Goal: Check status: Check status

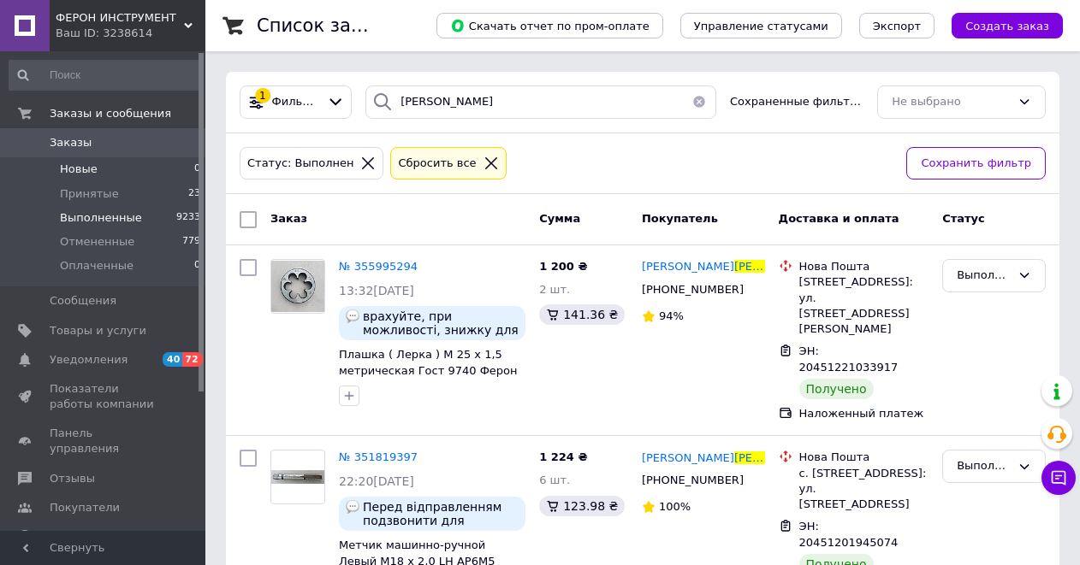
click at [91, 171] on span "Новые" at bounding box center [79, 169] width 38 height 15
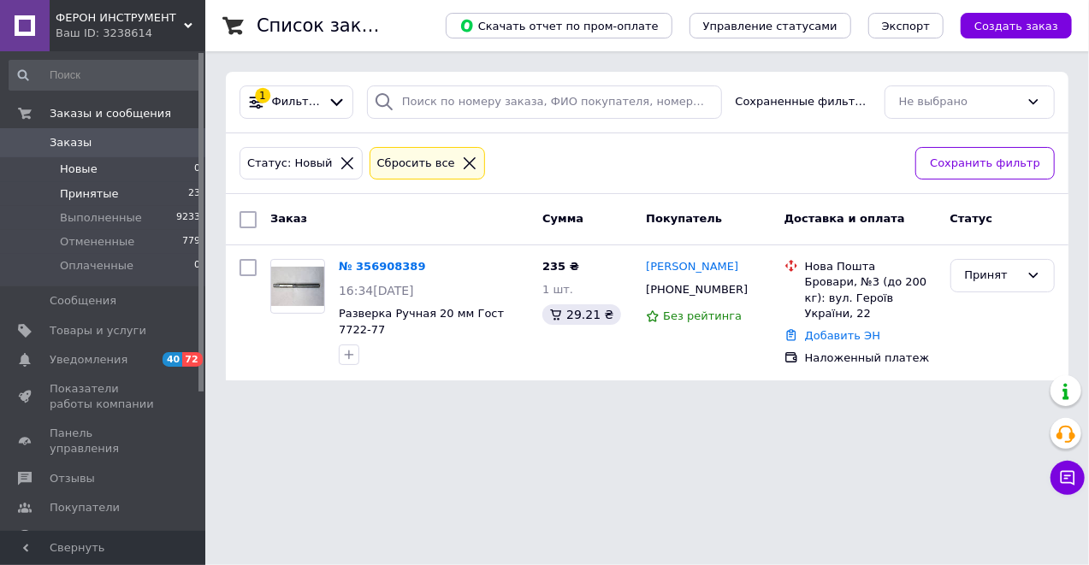
click at [87, 193] on span "Принятые" at bounding box center [89, 193] width 59 height 15
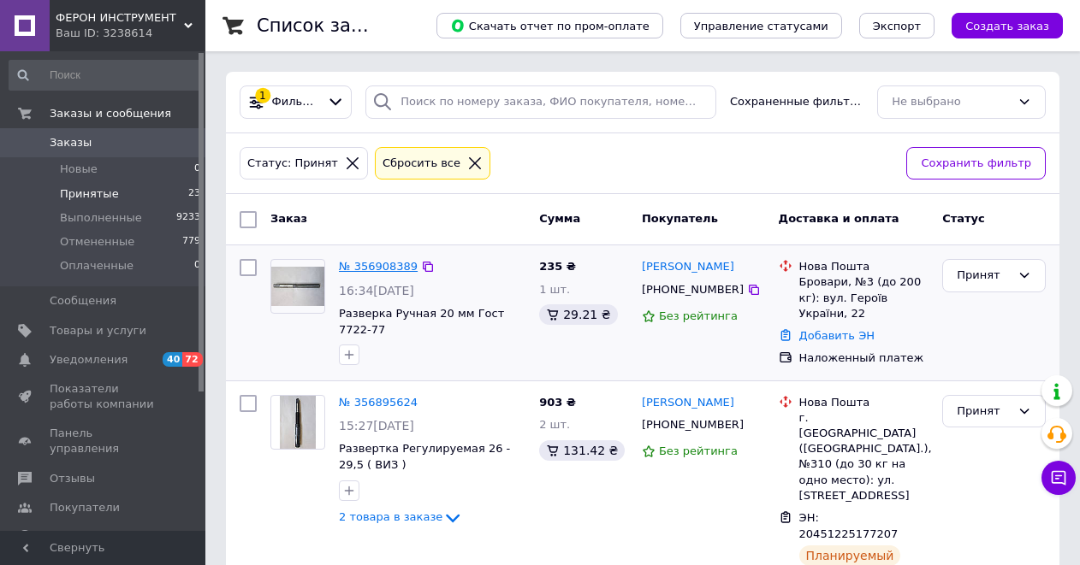
click at [373, 260] on link "№ 356908389" at bounding box center [378, 266] width 79 height 13
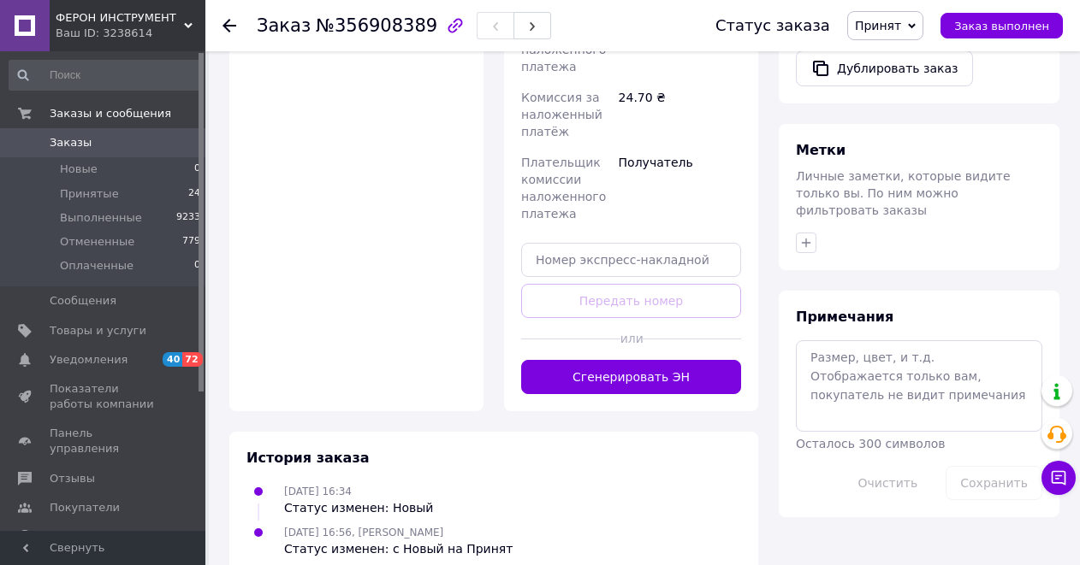
scroll to position [797, 0]
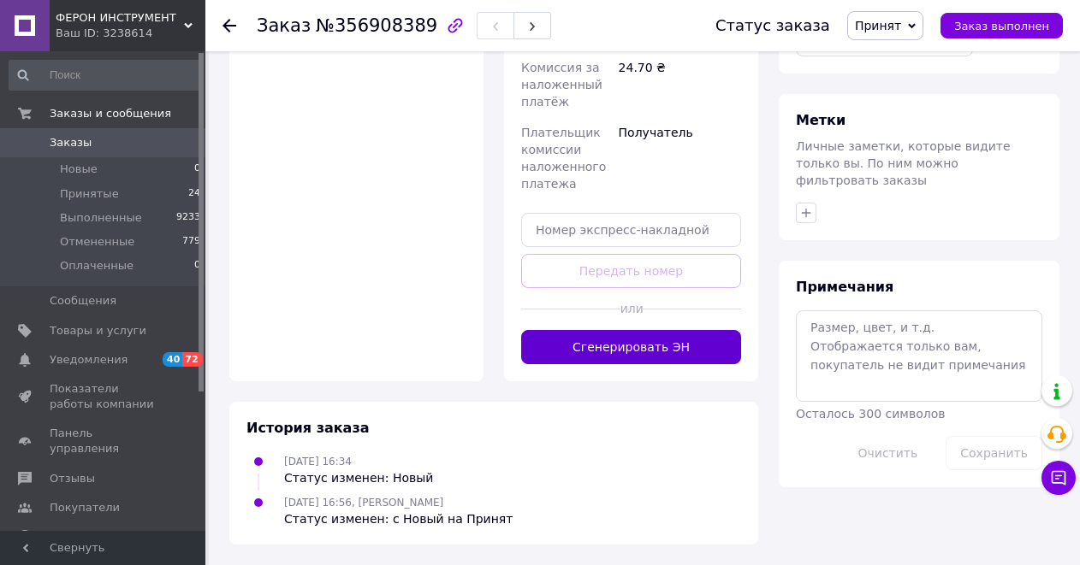
click at [587, 343] on button "Сгенерировать ЭН" at bounding box center [631, 347] width 220 height 34
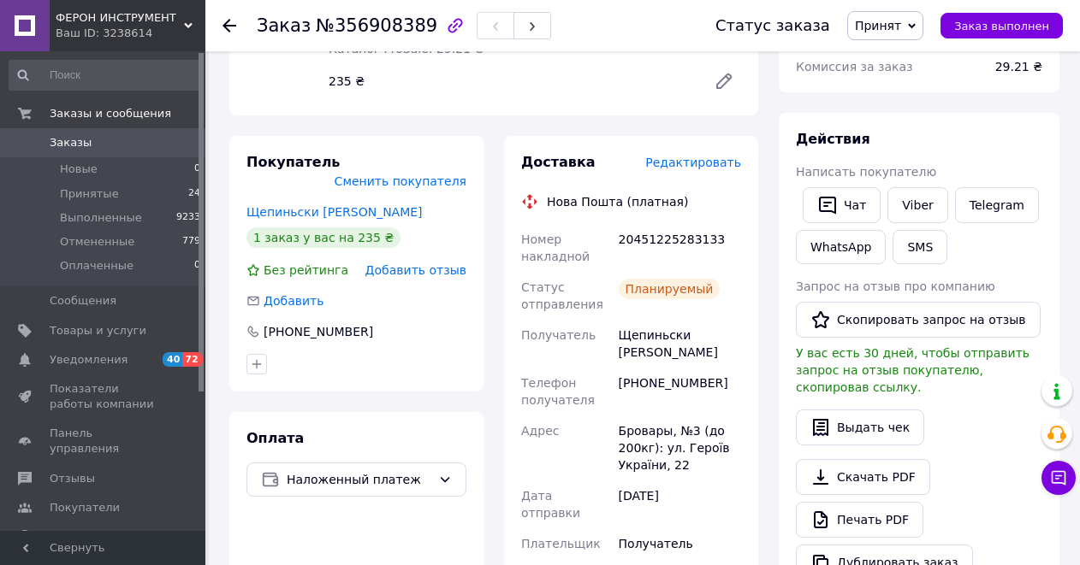
scroll to position [227, 0]
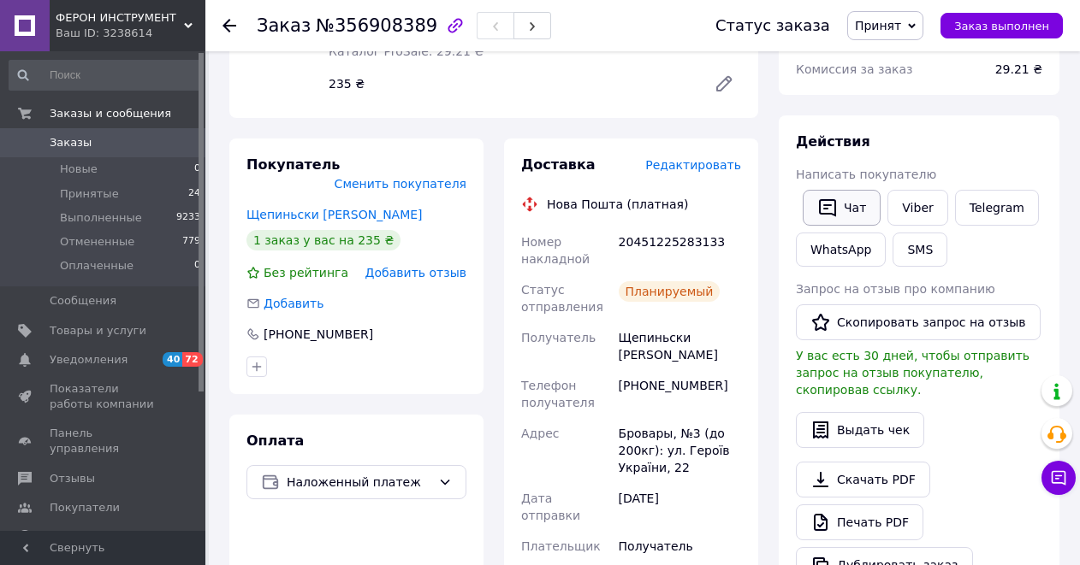
click at [860, 220] on button "Чат" at bounding box center [841, 208] width 78 height 36
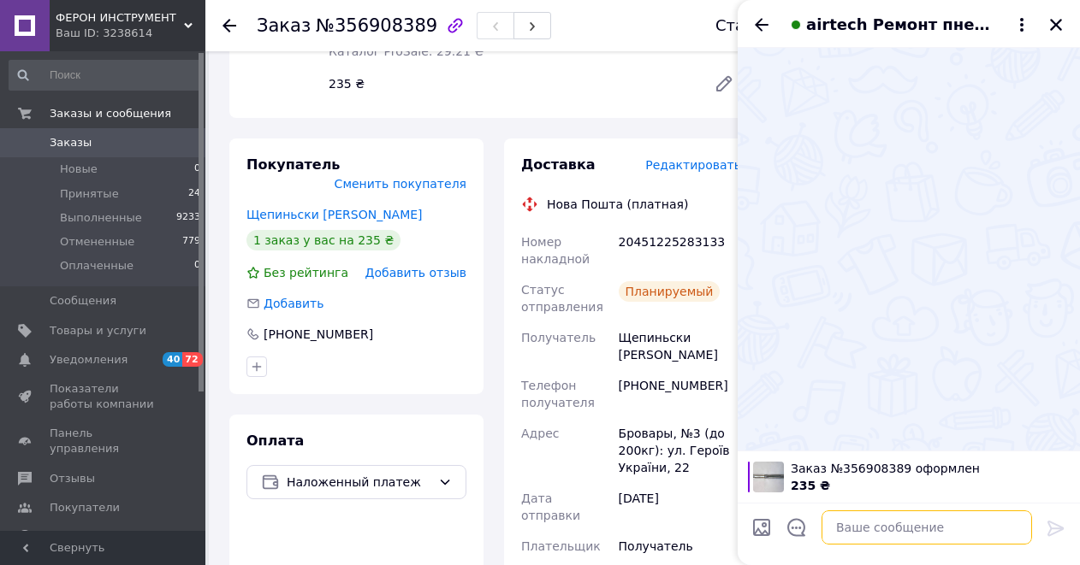
click at [864, 529] on textarea at bounding box center [926, 528] width 210 height 34
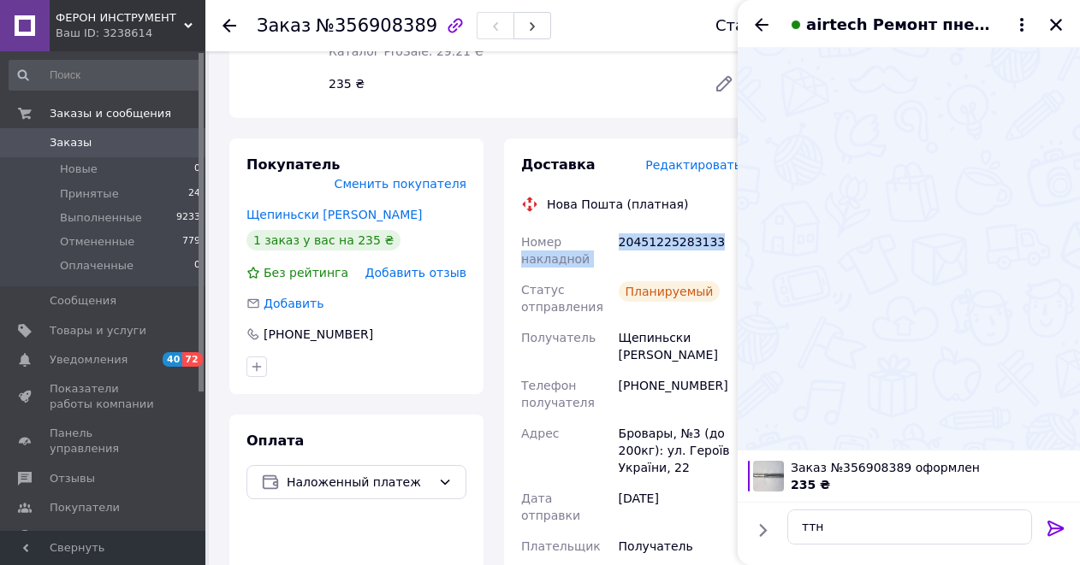
drag, startPoint x: 723, startPoint y: 260, endPoint x: 612, endPoint y: 261, distance: 110.4
click at [612, 261] on div "Номер накладной 20451225283133 Статус отправления Планируемый Получатель Щепинь…" at bounding box center [631, 548] width 227 height 643
click at [603, 275] on div "Номер накладной" at bounding box center [567, 251] width 98 height 48
drag, startPoint x: 606, startPoint y: 260, endPoint x: 642, endPoint y: 260, distance: 35.9
click at [641, 261] on div "Номер накладной 20451225283133 Статус отправления Планируемый Получатель Щепинь…" at bounding box center [631, 548] width 227 height 643
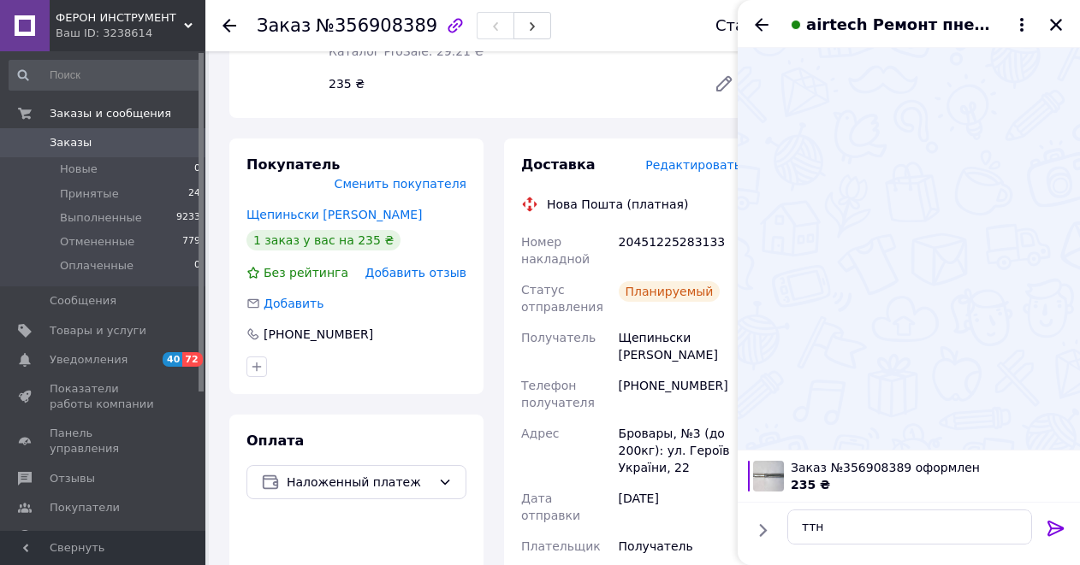
click at [708, 266] on div "20451225283133" at bounding box center [679, 251] width 129 height 48
drag, startPoint x: 724, startPoint y: 262, endPoint x: 619, endPoint y: 263, distance: 104.4
click at [619, 263] on div "20451225283133" at bounding box center [679, 251] width 129 height 48
copy div "20451225283133"
click at [843, 526] on textarea "ттн" at bounding box center [909, 527] width 245 height 35
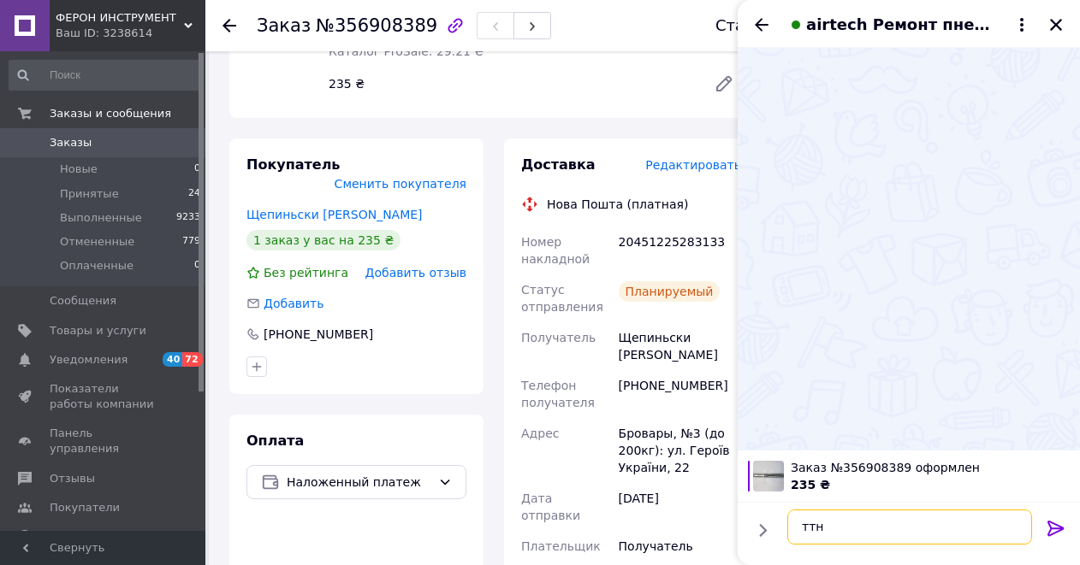
paste textarea "20451225283133"
type textarea "ттн 20451225283133"
drag, startPoint x: 1050, startPoint y: 527, endPoint x: 1080, endPoint y: 500, distance: 39.9
click at [1052, 523] on icon at bounding box center [1055, 528] width 16 height 15
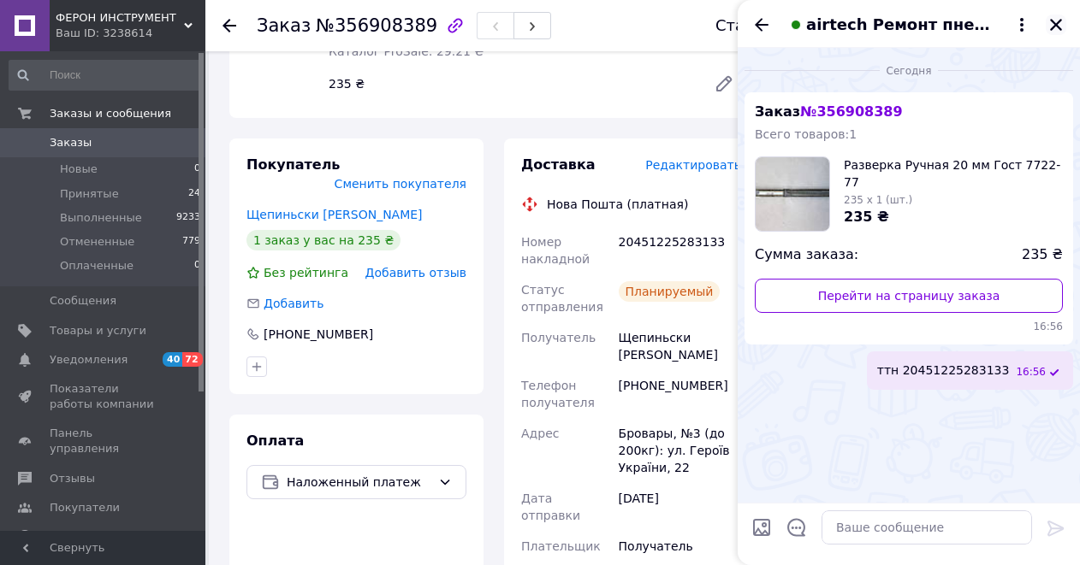
click at [1050, 29] on icon "Закрыть" at bounding box center [1055, 24] width 15 height 15
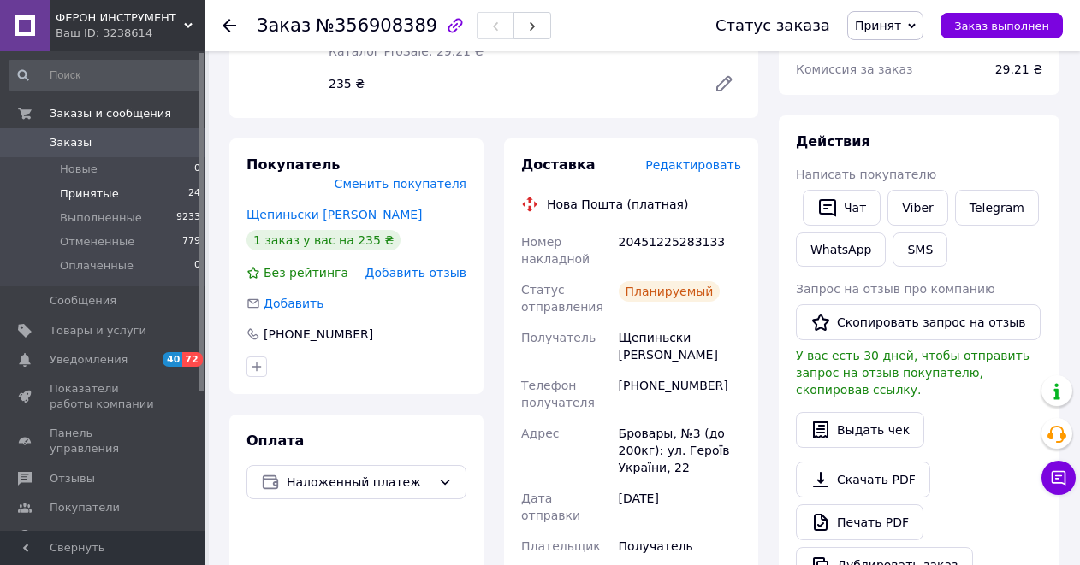
click at [80, 197] on span "Принятые" at bounding box center [89, 193] width 59 height 15
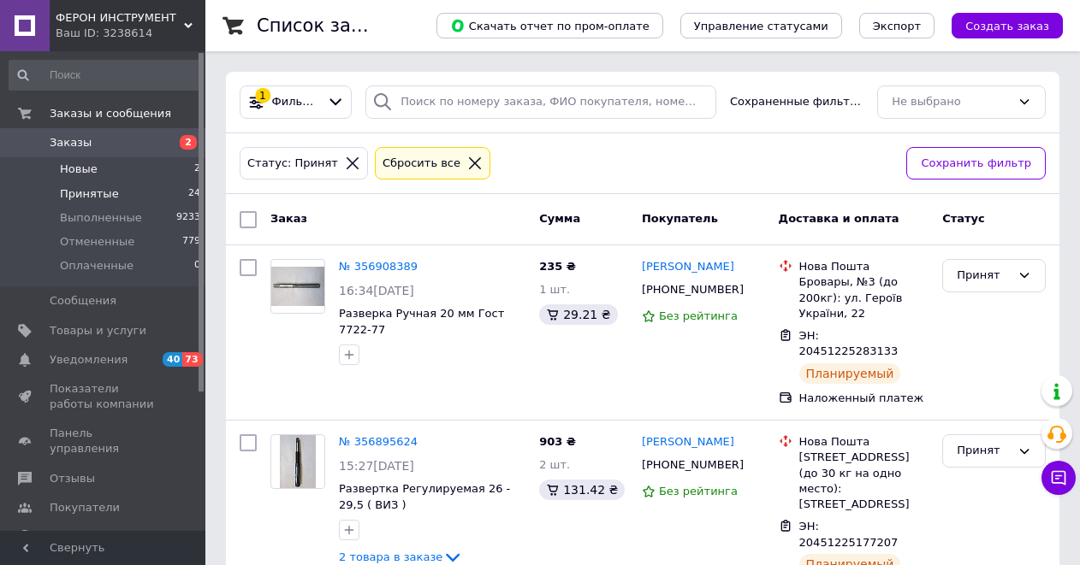
click at [86, 162] on span "Новые" at bounding box center [79, 169] width 38 height 15
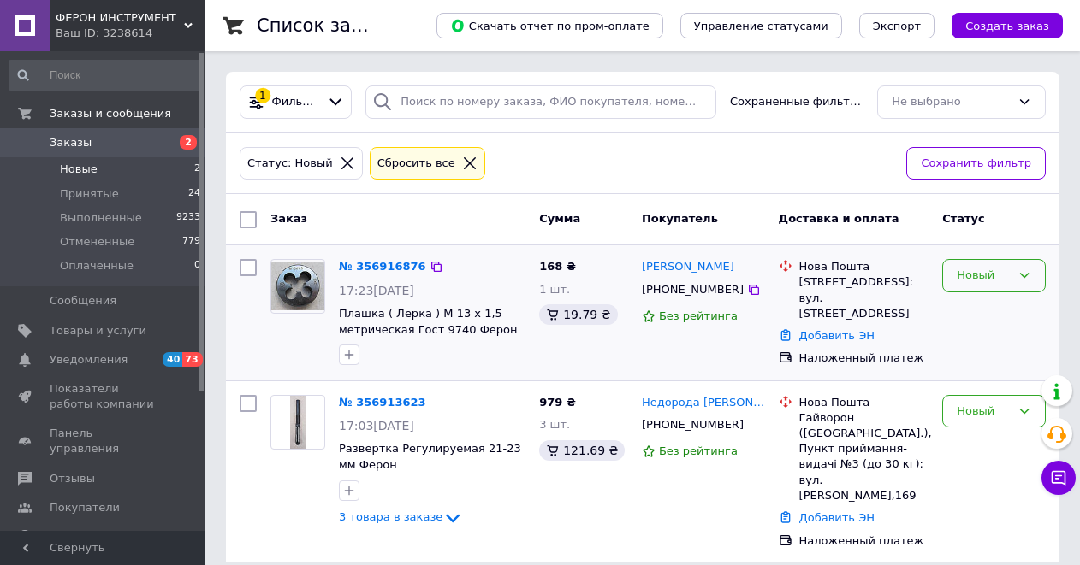
click at [1025, 272] on icon at bounding box center [1024, 276] width 14 height 14
click at [967, 306] on li "Принят" at bounding box center [994, 312] width 102 height 32
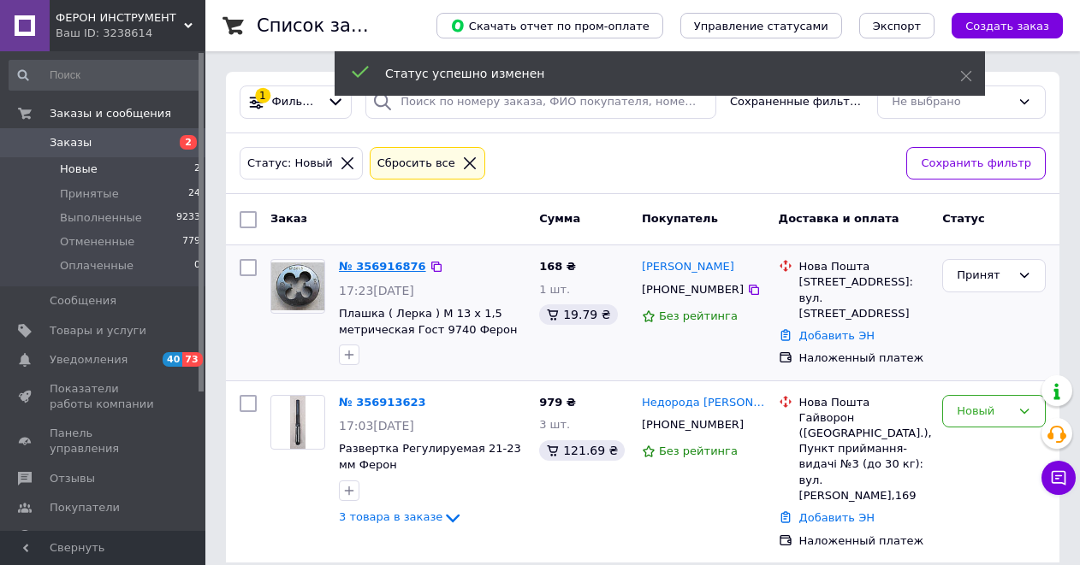
click at [368, 269] on link "№ 356916876" at bounding box center [382, 266] width 87 height 13
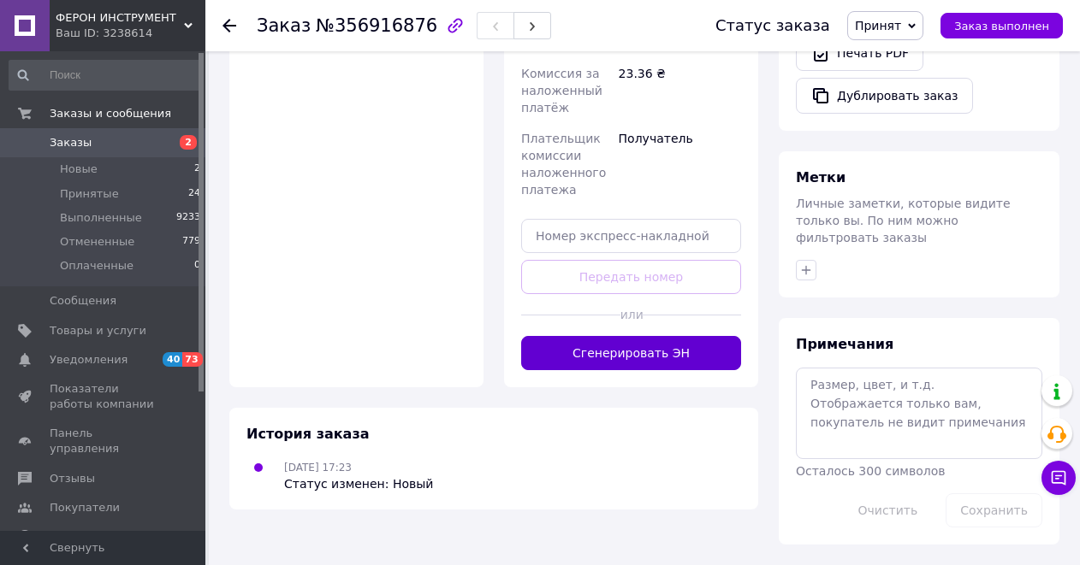
scroll to position [751, 0]
click at [640, 370] on button "Сгенерировать ЭН" at bounding box center [631, 353] width 220 height 34
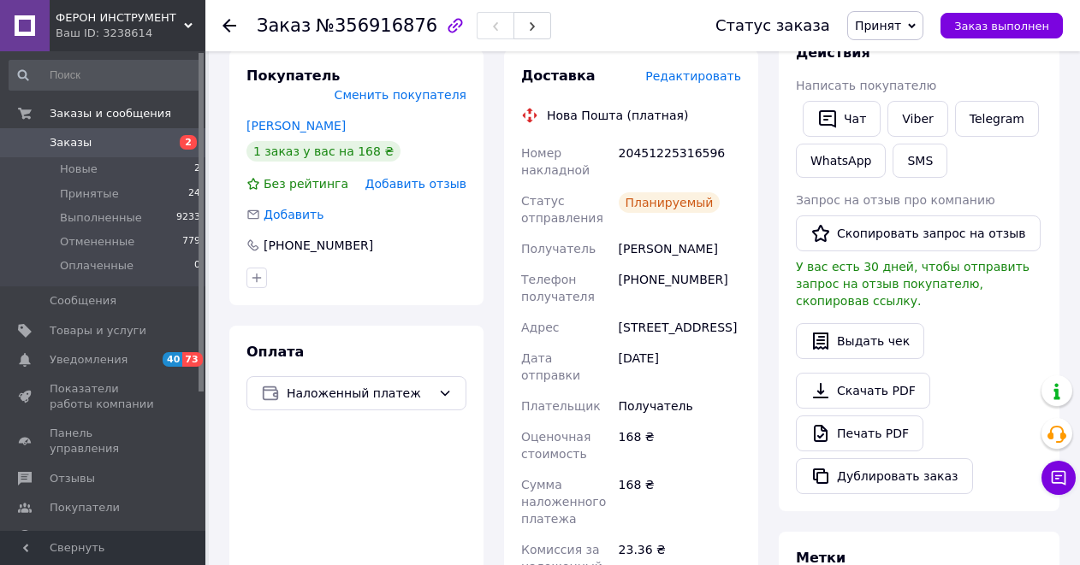
scroll to position [295, 0]
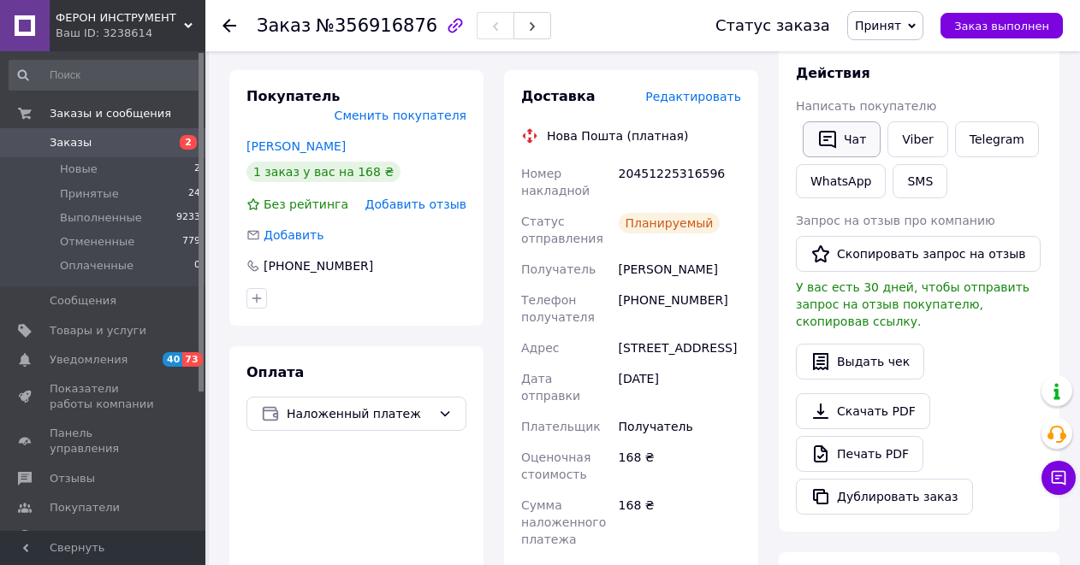
click at [857, 150] on button "Чат" at bounding box center [841, 139] width 78 height 36
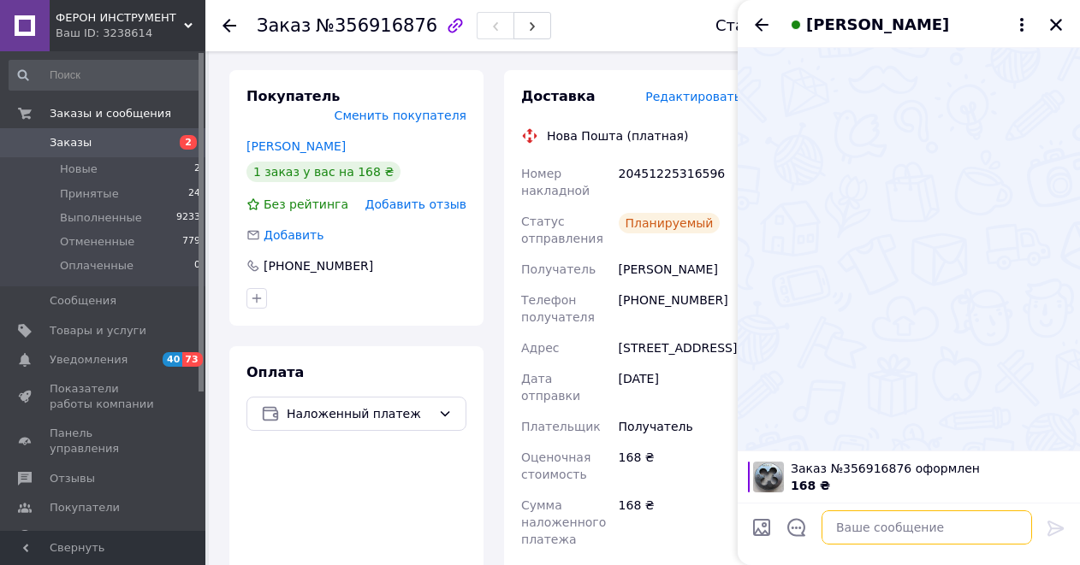
click at [859, 534] on textarea at bounding box center [926, 528] width 210 height 34
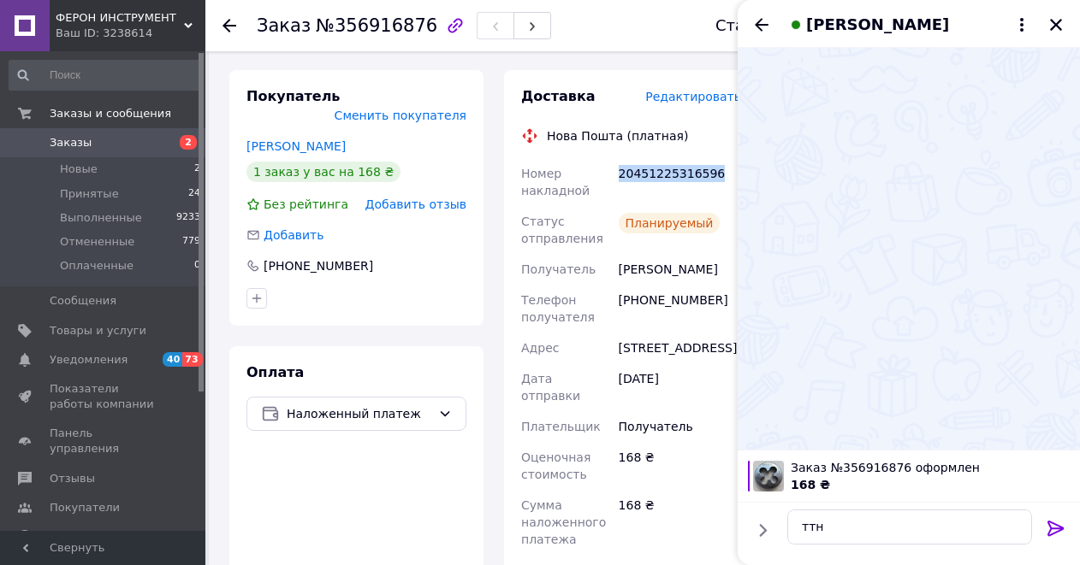
drag, startPoint x: 726, startPoint y: 191, endPoint x: 616, endPoint y: 192, distance: 110.4
click at [616, 192] on div "20451225316596" at bounding box center [679, 182] width 129 height 48
copy div "20451225316596"
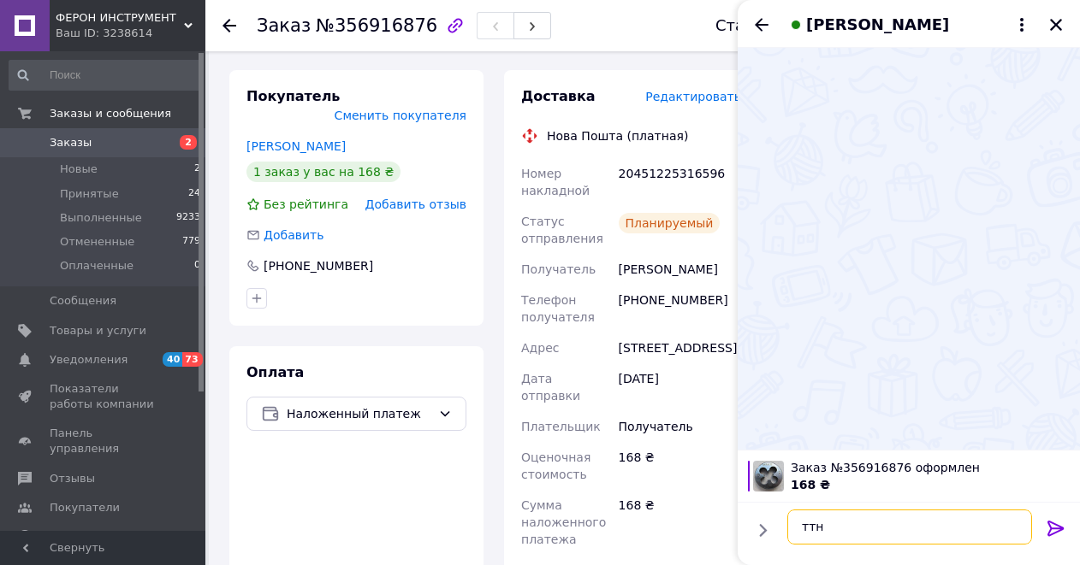
click at [840, 535] on textarea "ттн" at bounding box center [909, 527] width 245 height 35
paste textarea "20451225316596"
type textarea "ттн 20451225316596"
drag, startPoint x: 1056, startPoint y: 524, endPoint x: 1081, endPoint y: 502, distance: 33.3
click at [1057, 524] on icon at bounding box center [1055, 528] width 16 height 15
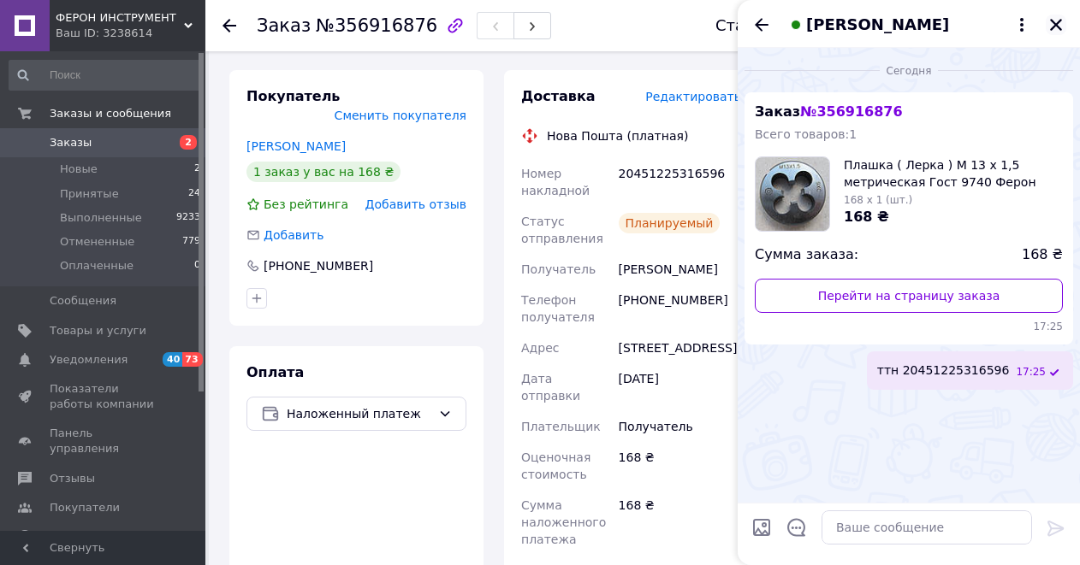
click at [1058, 28] on icon "Закрыть" at bounding box center [1056, 25] width 12 height 12
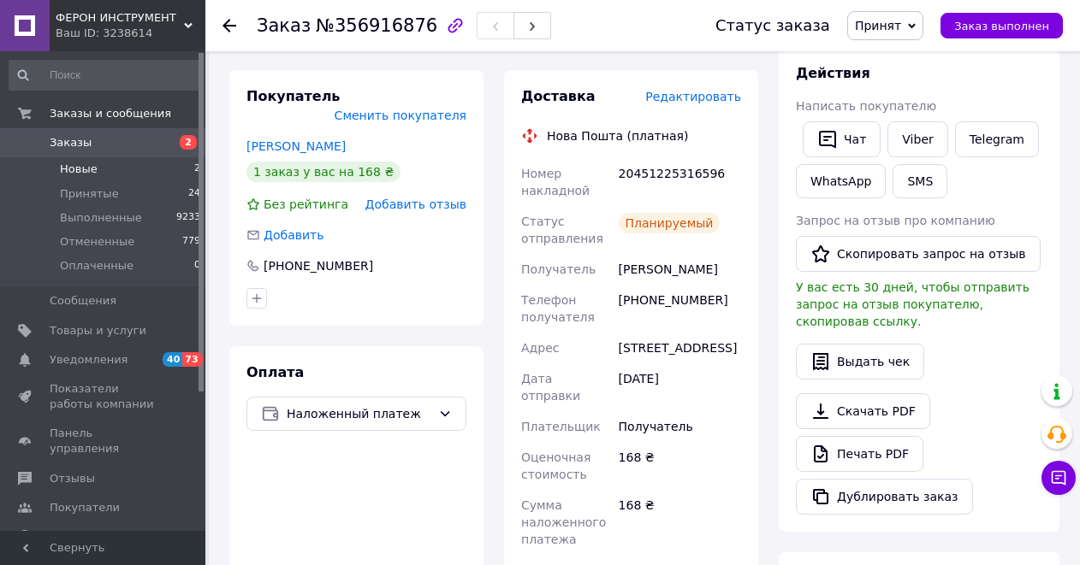
click at [75, 174] on span "Новые" at bounding box center [79, 169] width 38 height 15
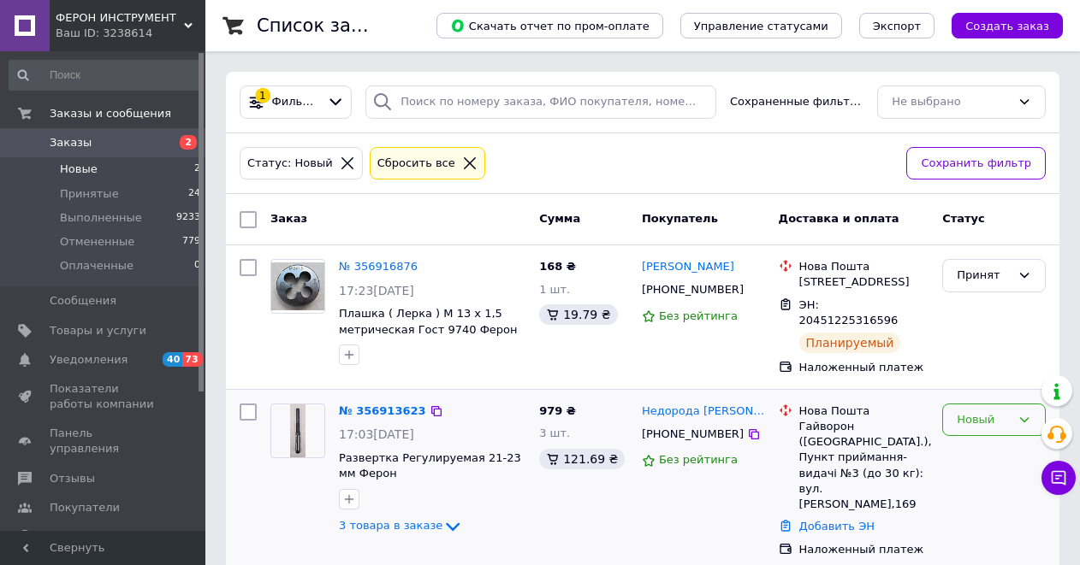
click at [1032, 415] on div "Новый" at bounding box center [994, 420] width 104 height 33
click at [974, 457] on li "Принят" at bounding box center [994, 456] width 102 height 32
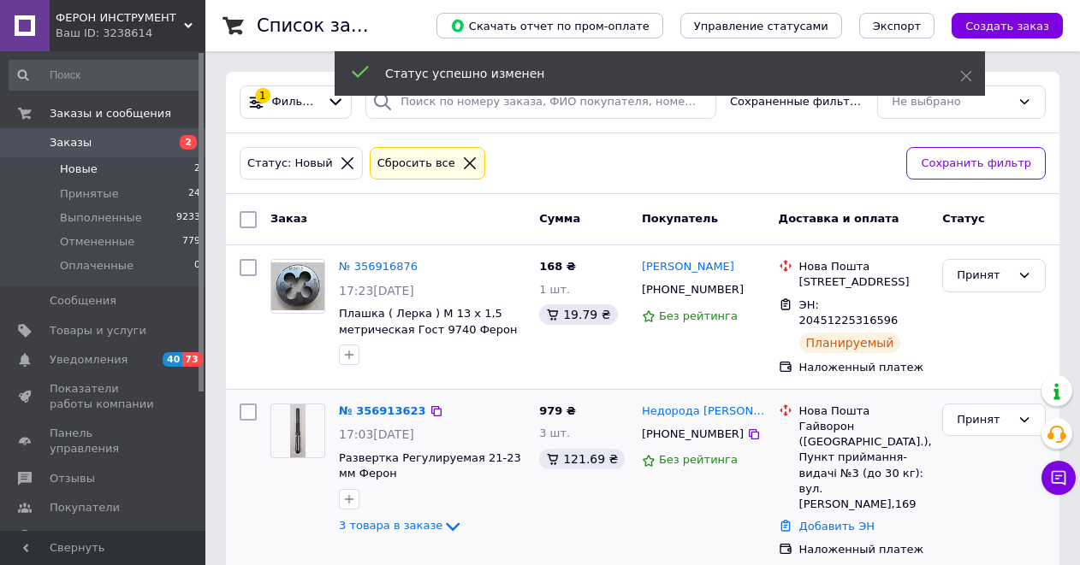
click at [86, 170] on span "Новые" at bounding box center [79, 169] width 38 height 15
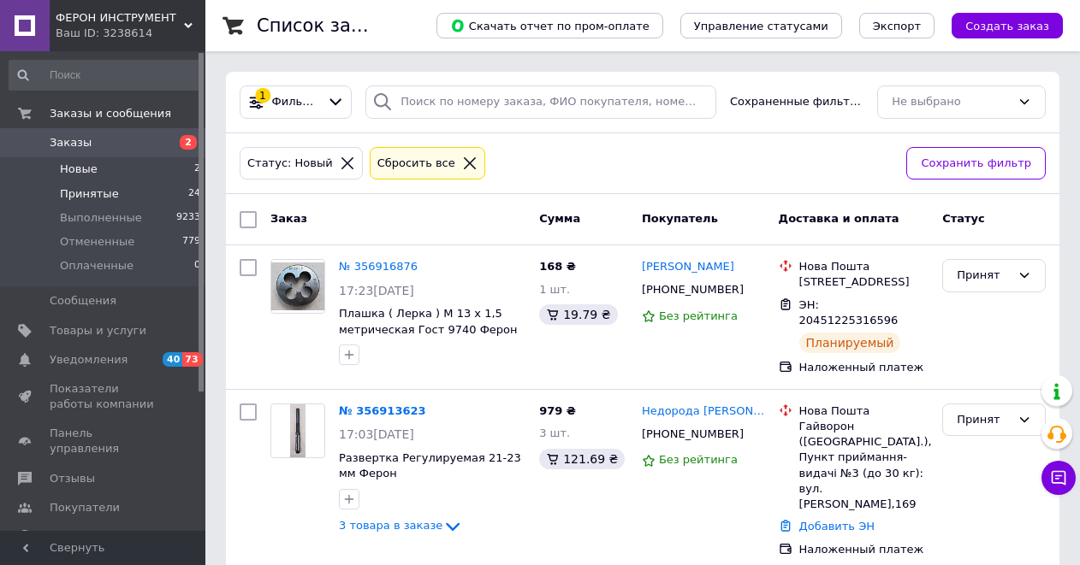
click at [90, 193] on span "Принятые" at bounding box center [89, 193] width 59 height 15
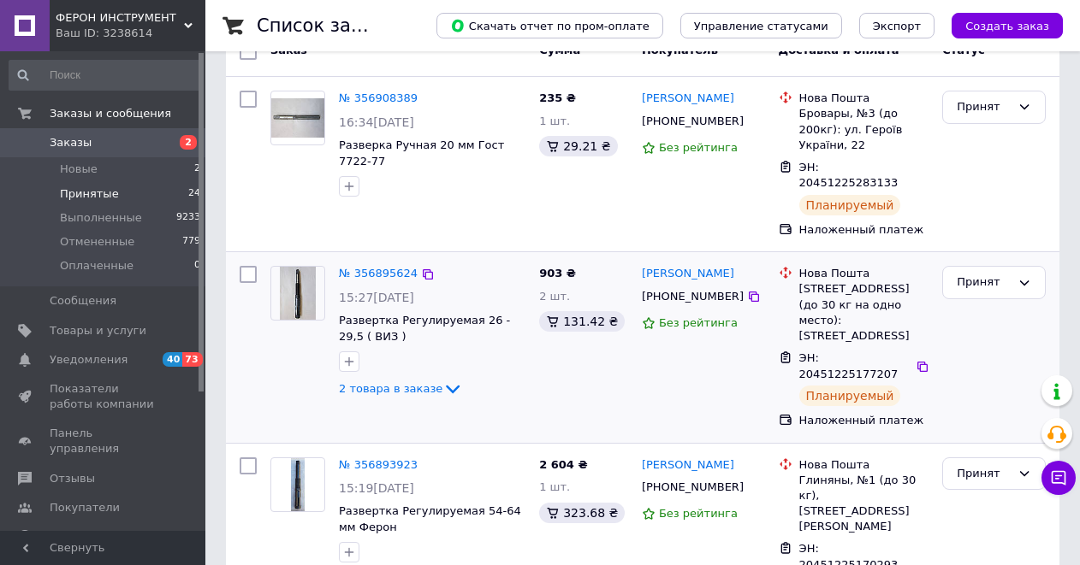
scroll to position [171, 0]
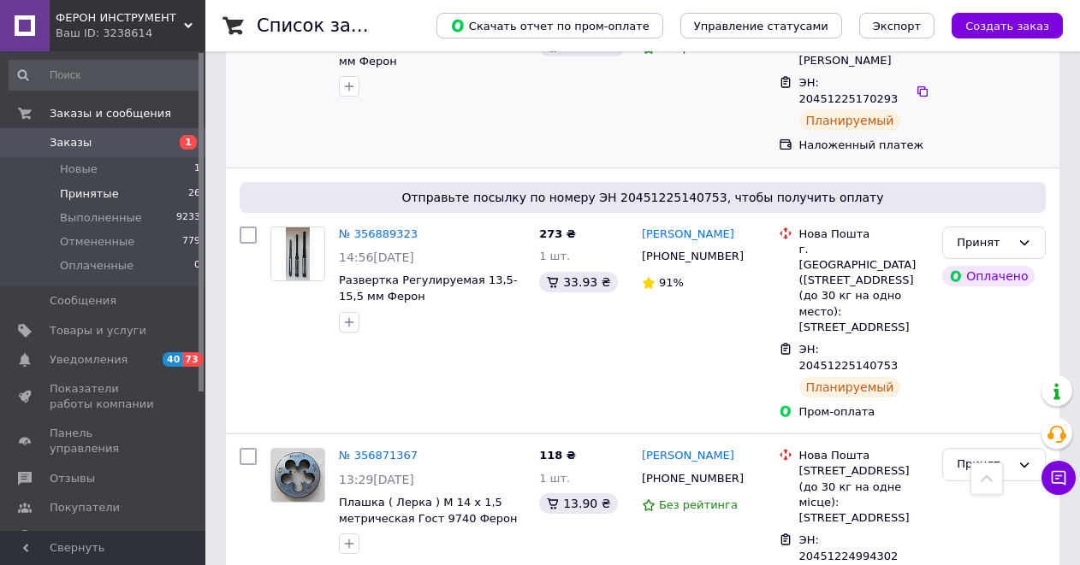
scroll to position [1026, 0]
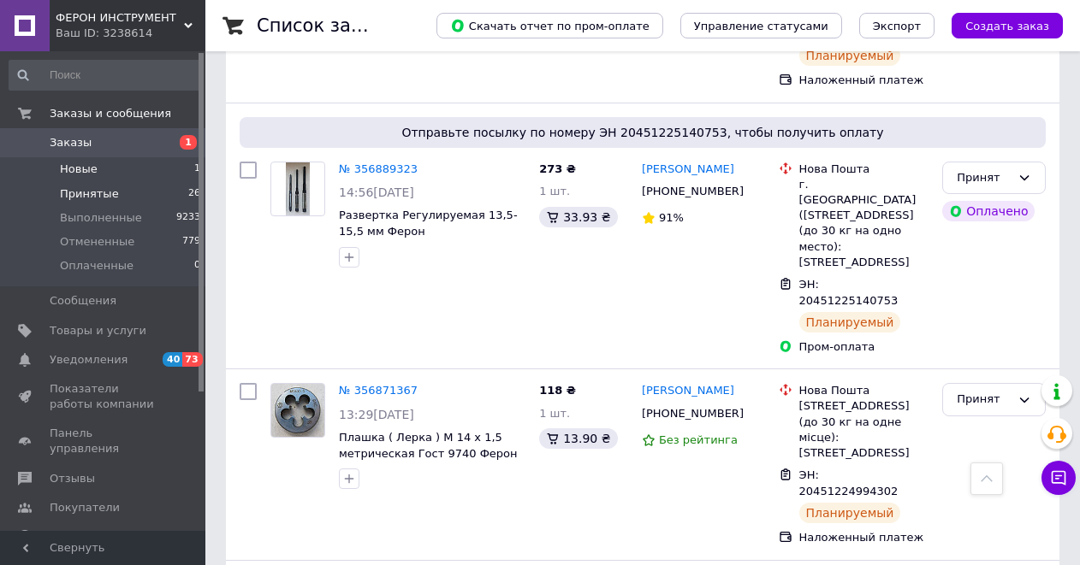
click at [77, 173] on span "Новые" at bounding box center [79, 169] width 38 height 15
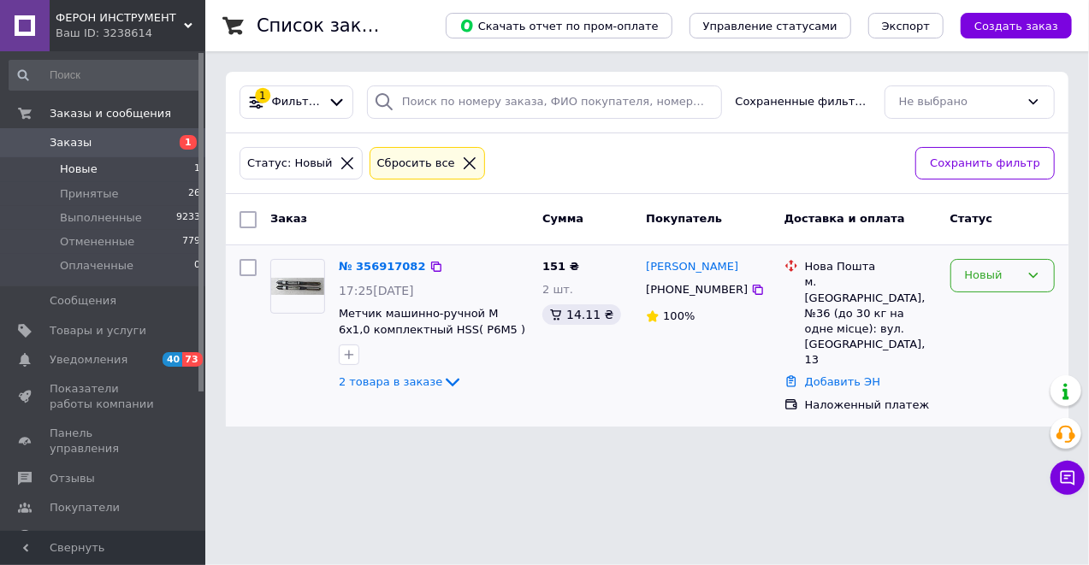
click at [1026, 273] on div "Новый" at bounding box center [1002, 275] width 104 height 33
click at [983, 308] on li "Принят" at bounding box center [1002, 312] width 103 height 32
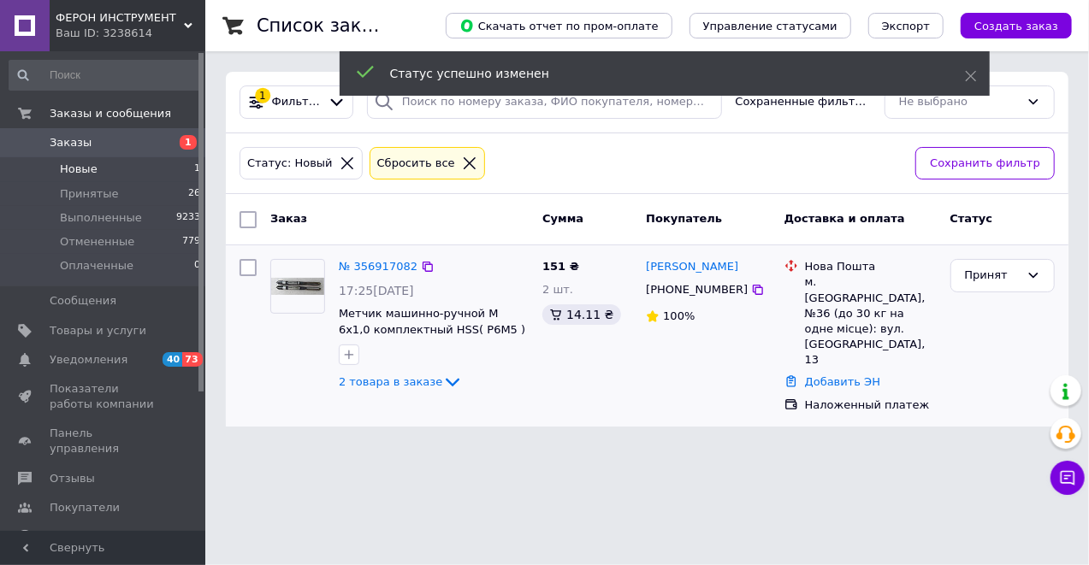
click at [74, 168] on span "Новые" at bounding box center [79, 169] width 38 height 15
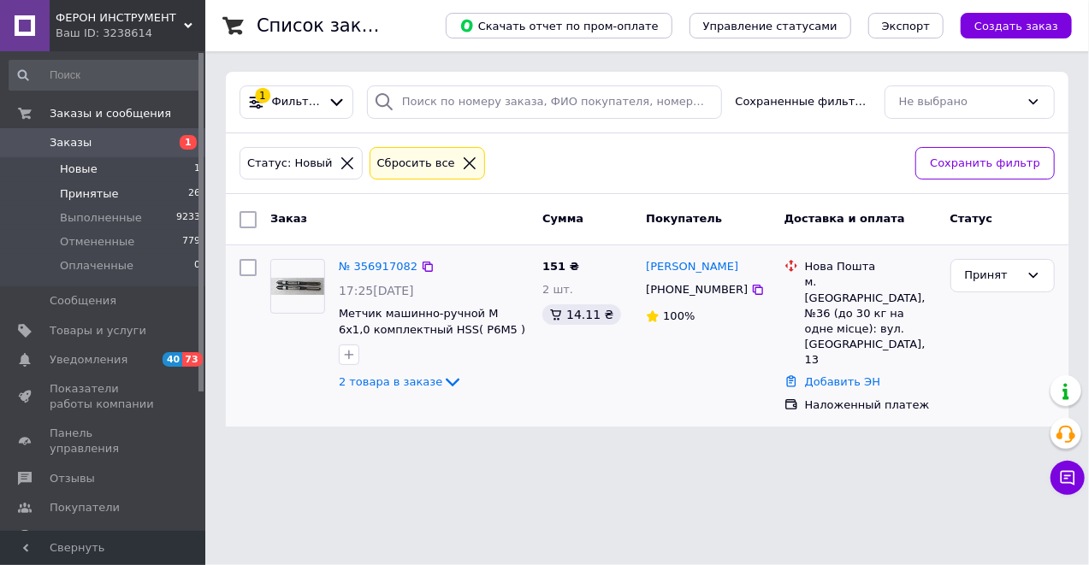
click at [82, 193] on span "Принятые" at bounding box center [89, 193] width 59 height 15
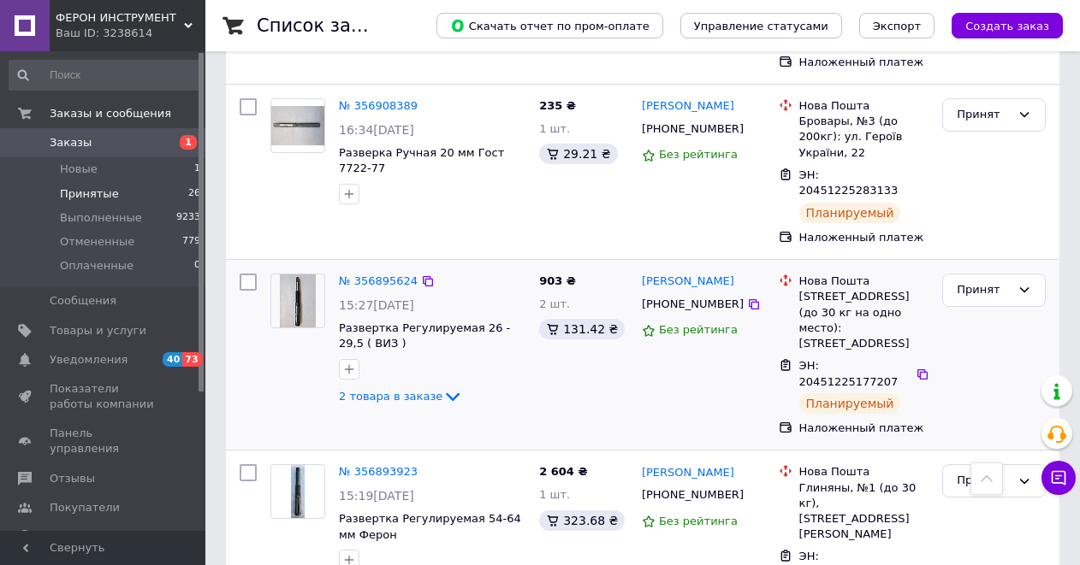
scroll to position [684, 0]
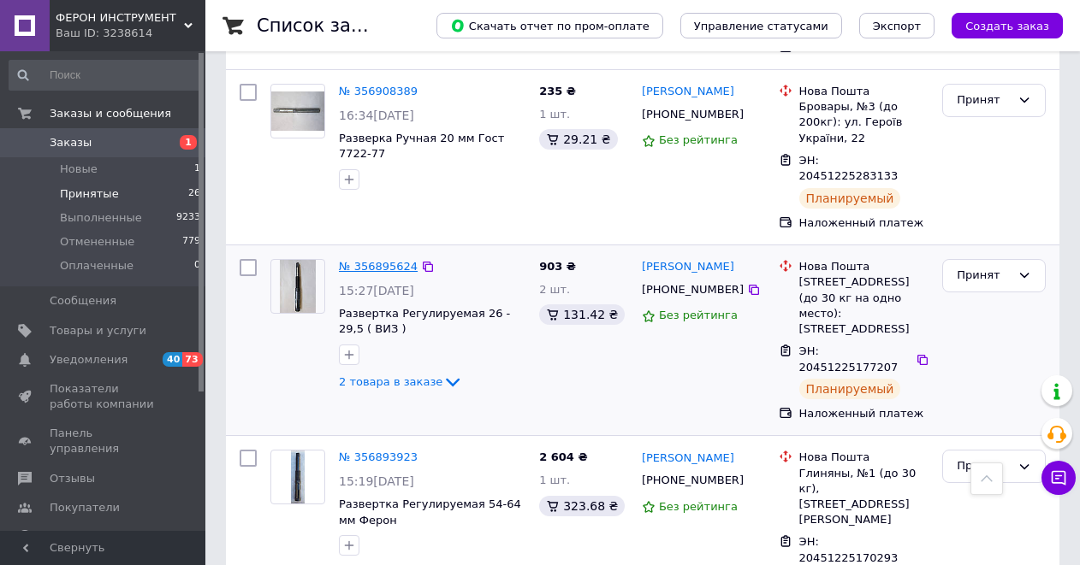
click at [375, 260] on link "№ 356895624" at bounding box center [378, 266] width 79 height 13
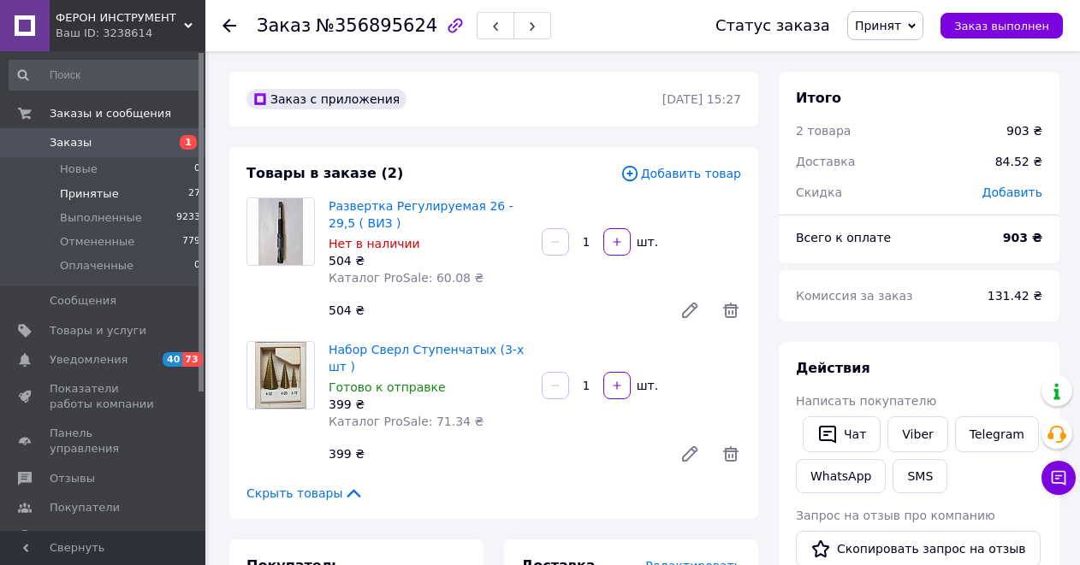
click at [82, 192] on span "Принятые" at bounding box center [89, 193] width 59 height 15
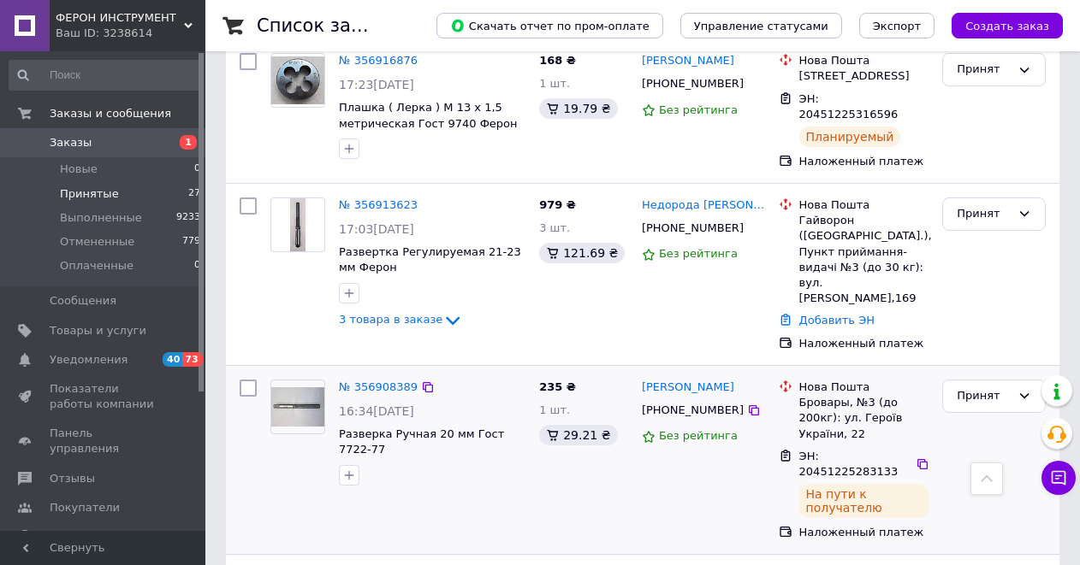
scroll to position [399, 0]
